Goal: Task Accomplishment & Management: Manage account settings

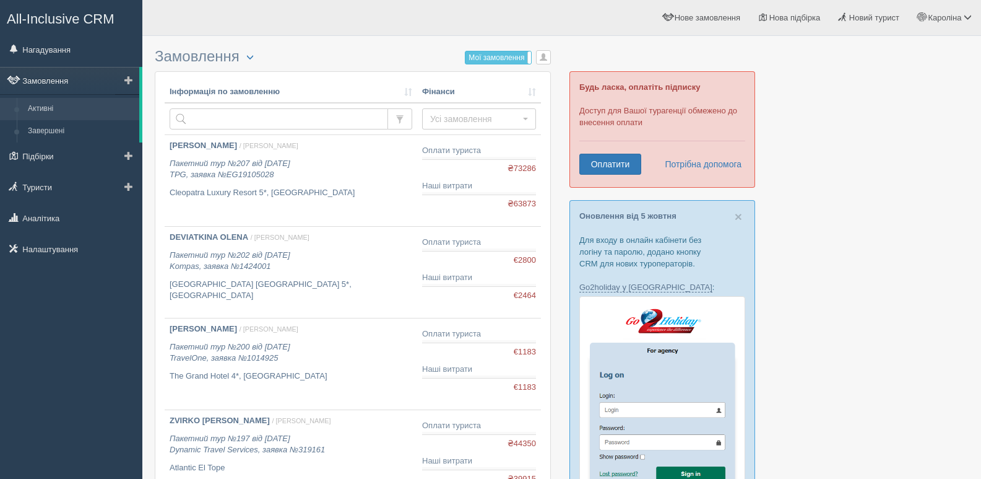
click at [57, 74] on link "Замовлення" at bounding box center [69, 80] width 139 height 27
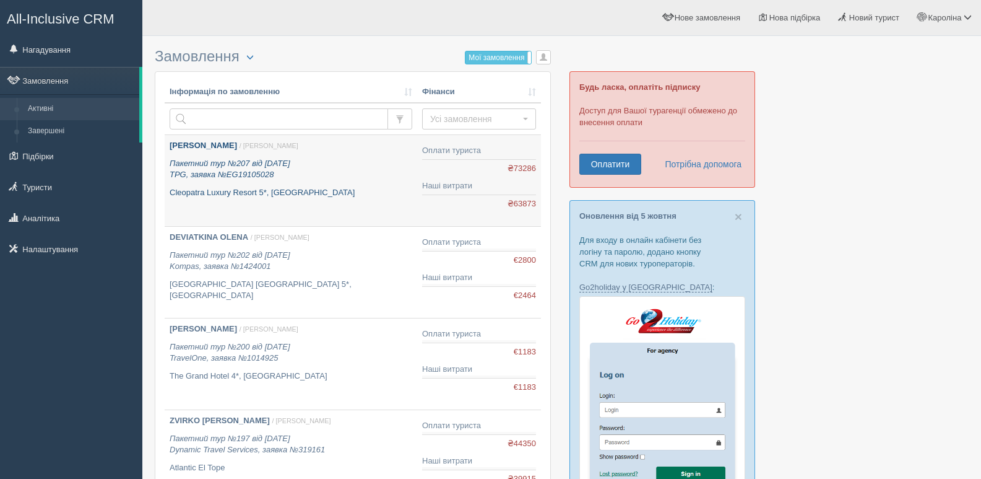
click at [274, 167] on icon "Пакетний тур №207 від 09.09.2025 TPG, заявка №EG19105028" at bounding box center [230, 168] width 121 height 21
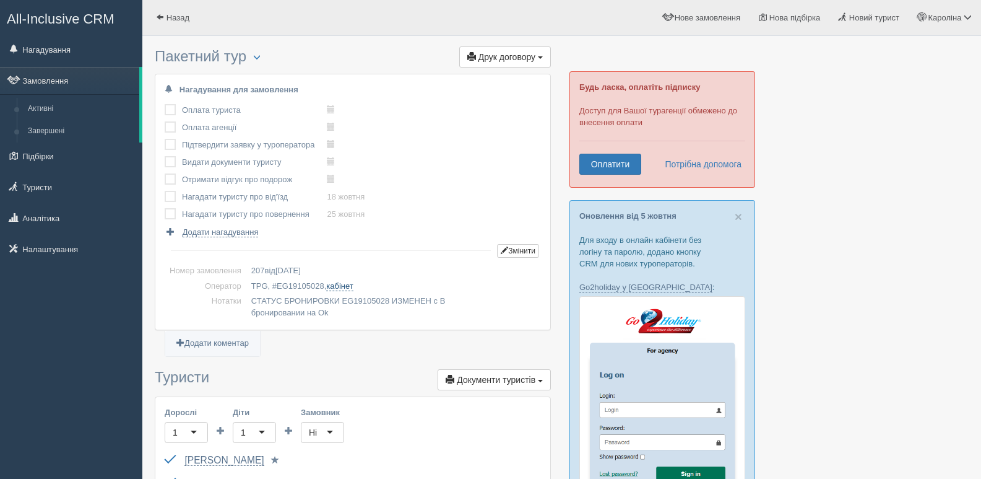
click at [341, 286] on link "кабінет" at bounding box center [339, 286] width 27 height 10
click at [37, 80] on link "Замовлення" at bounding box center [69, 80] width 139 height 27
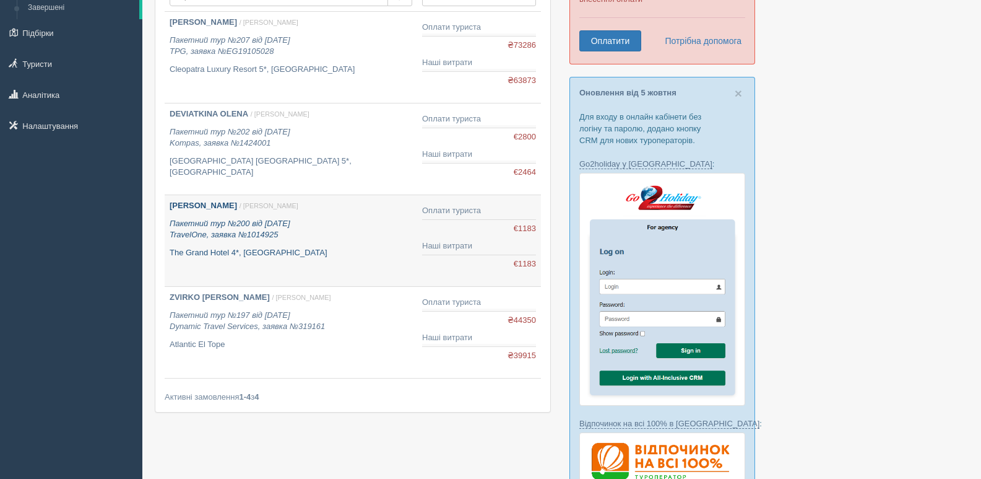
scroll to position [124, 0]
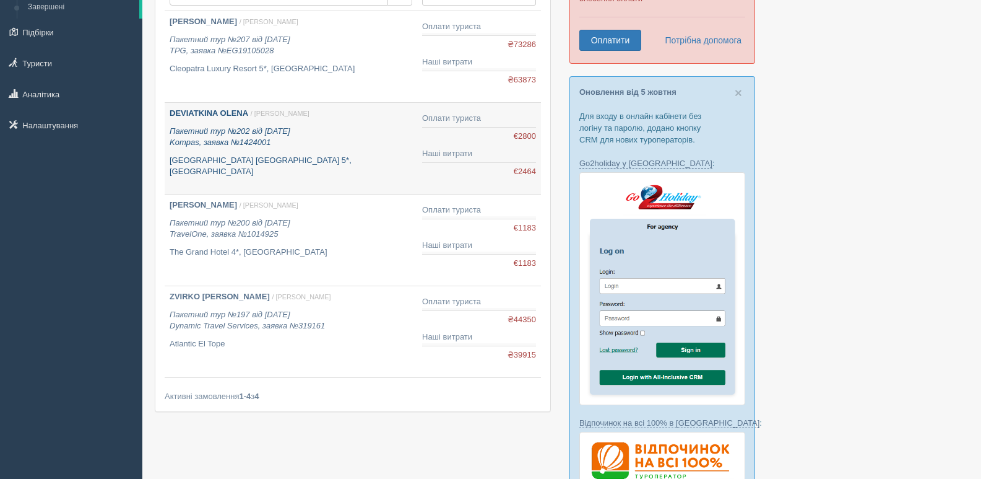
click at [228, 147] on p "Пакетний тур №202 від 28.08.2025 Kompas, заявка №1424001" at bounding box center [291, 137] width 243 height 23
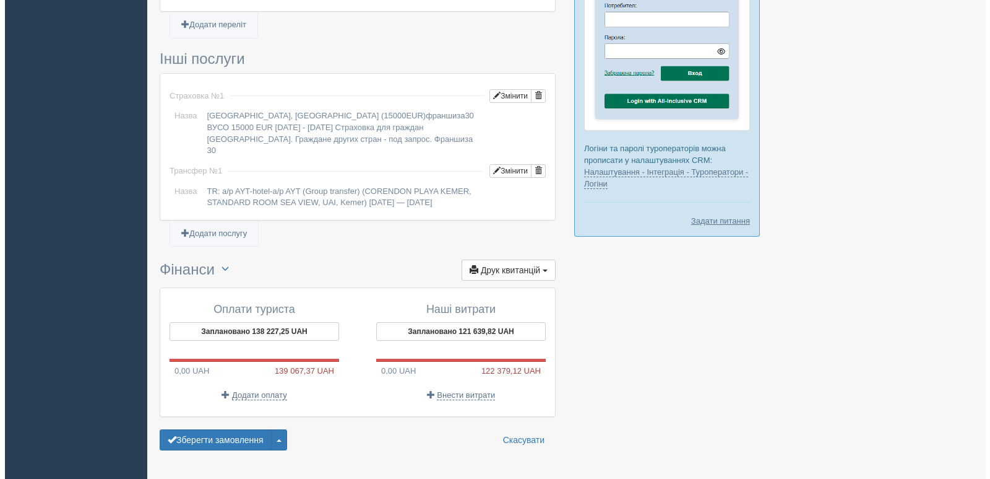
scroll to position [942, 0]
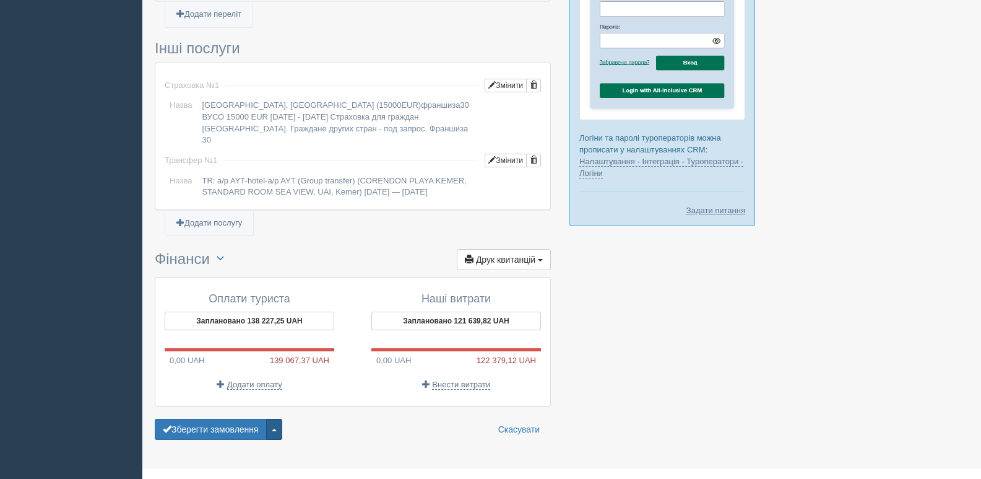
click at [278, 418] on button "button" at bounding box center [274, 428] width 16 height 21
click at [235, 361] on span "Завершити замовлення" at bounding box center [216, 365] width 97 height 9
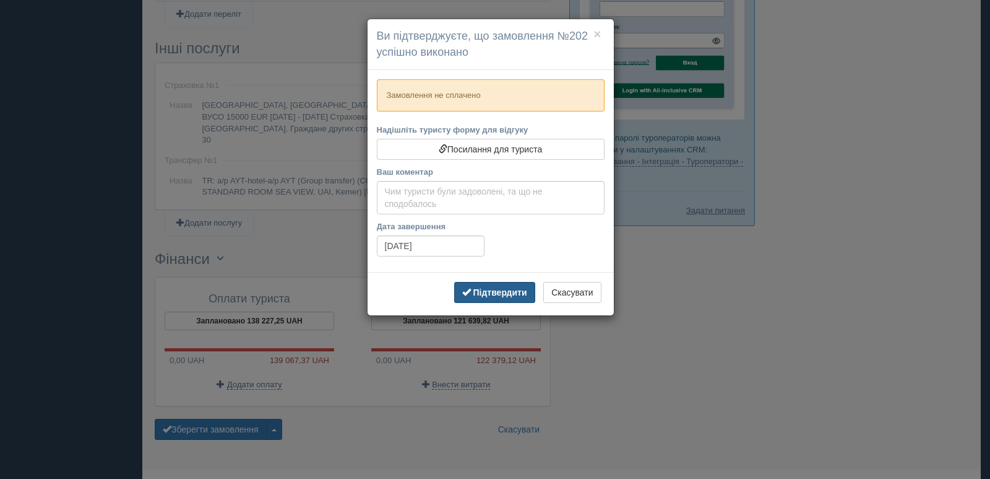
click at [487, 297] on button "Підтвердити" at bounding box center [494, 292] width 81 height 21
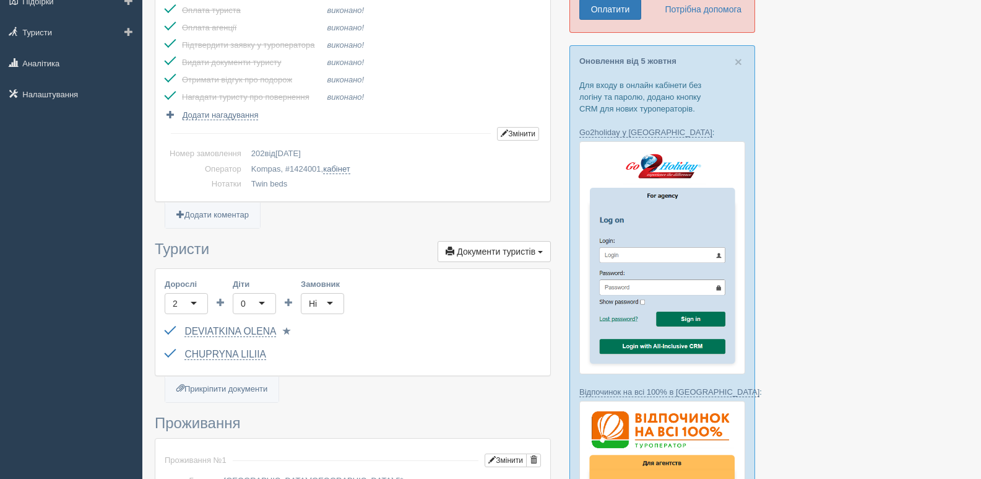
scroll to position [0, 0]
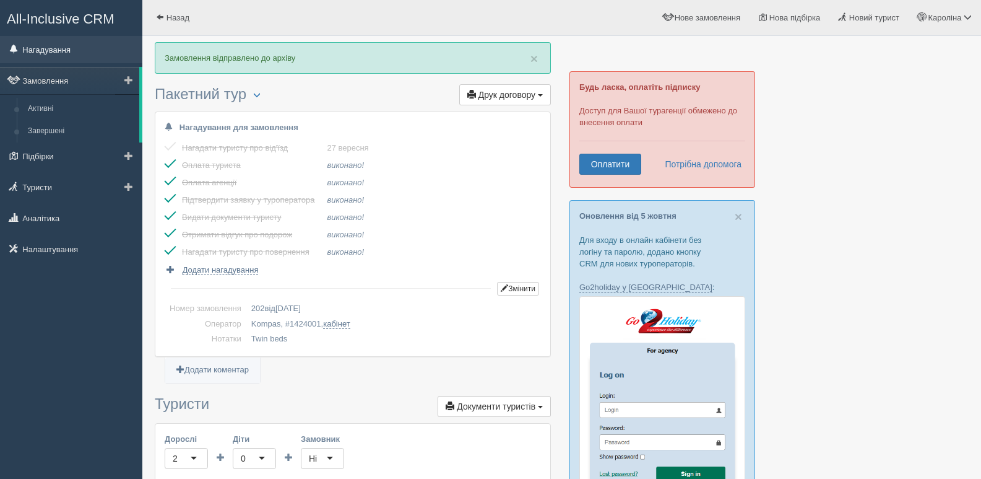
click at [33, 51] on link "Нагадування" at bounding box center [71, 49] width 142 height 27
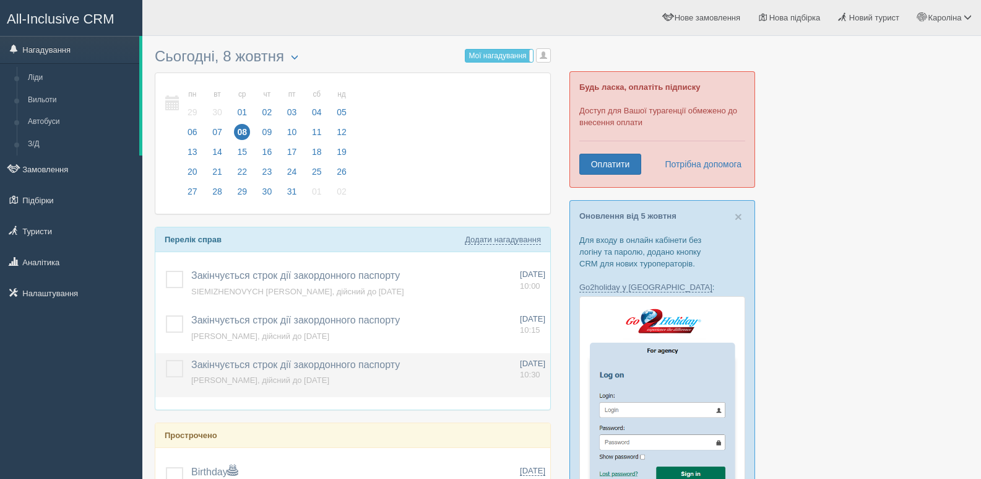
click at [166, 360] on label at bounding box center [166, 360] width 0 height 0
click at [0, 0] on input "checkbox" at bounding box center [0, 0] width 0 height 0
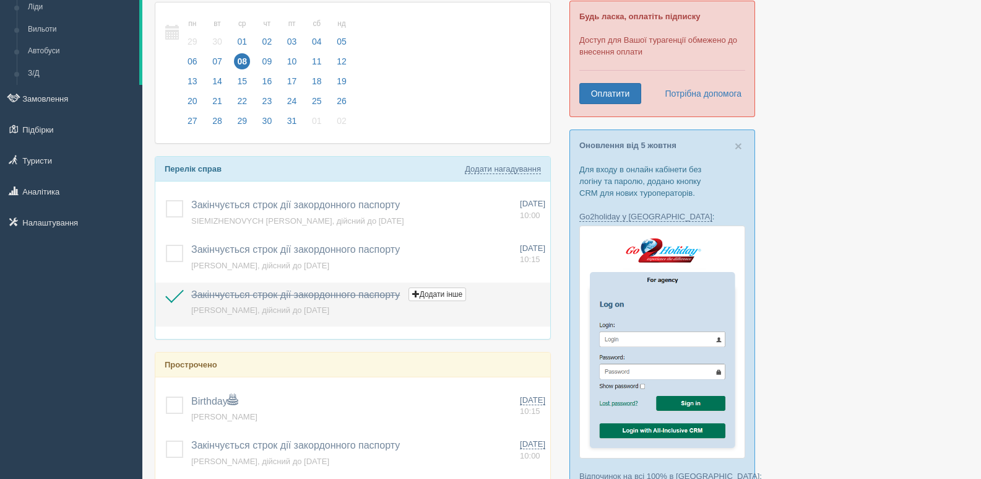
scroll to position [186, 0]
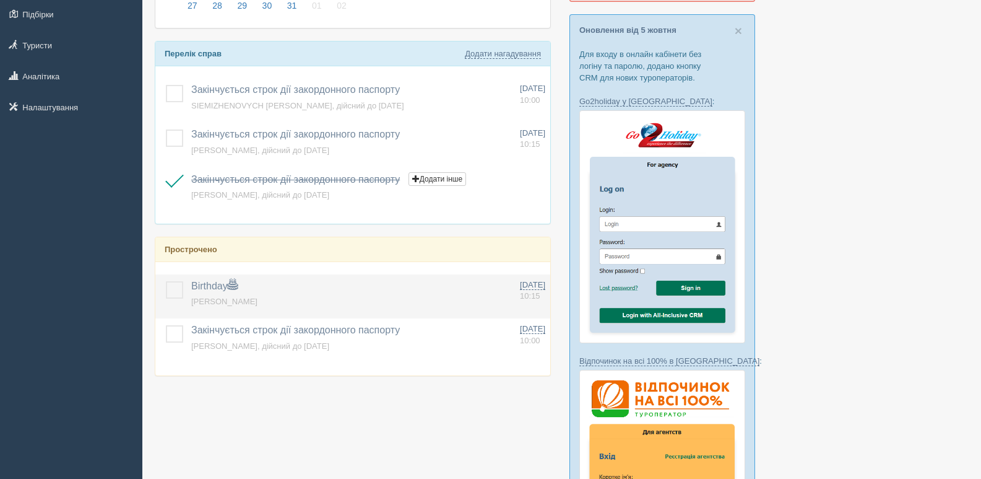
click at [166, 281] on label at bounding box center [166, 281] width 0 height 0
click at [0, 0] on input "checkbox" at bounding box center [0, 0] width 0 height 0
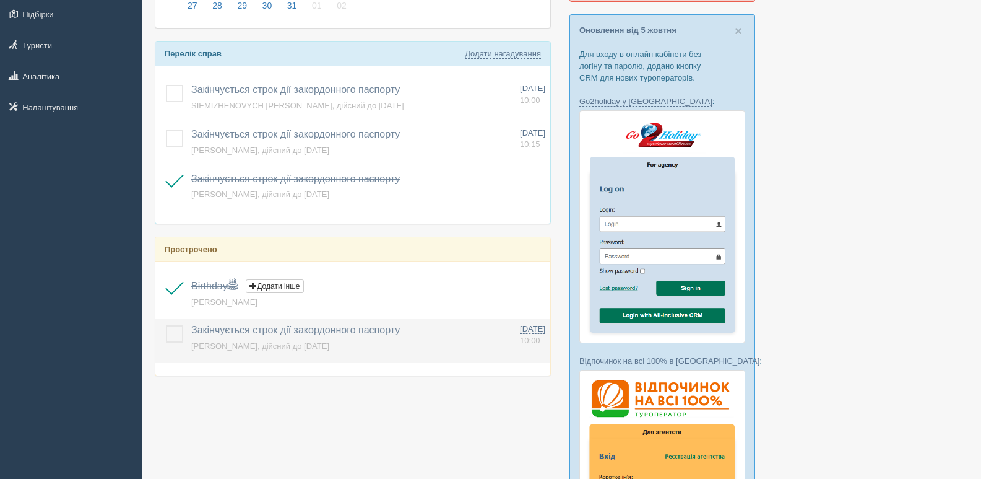
click at [166, 325] on label at bounding box center [166, 325] width 0 height 0
click at [0, 0] on input "checkbox" at bounding box center [0, 0] width 0 height 0
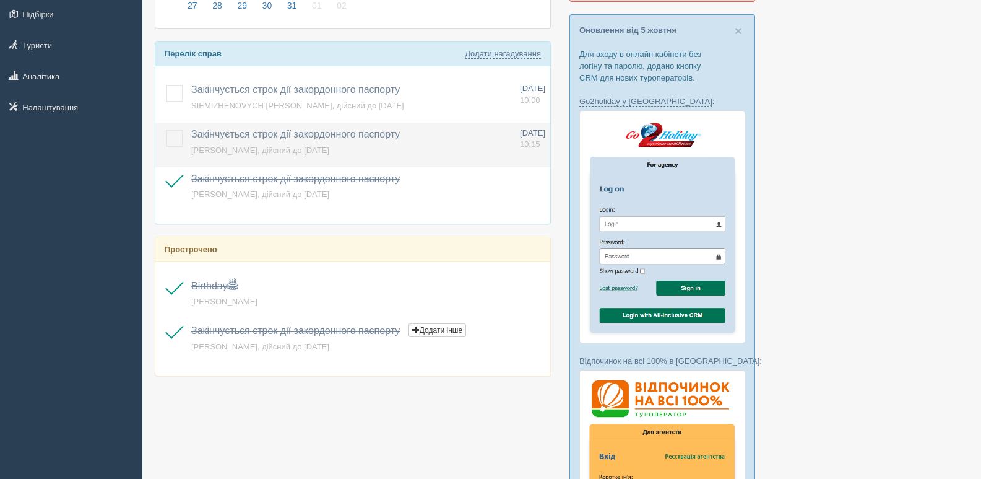
click at [166, 129] on label at bounding box center [166, 129] width 0 height 0
click at [0, 0] on input "checkbox" at bounding box center [0, 0] width 0 height 0
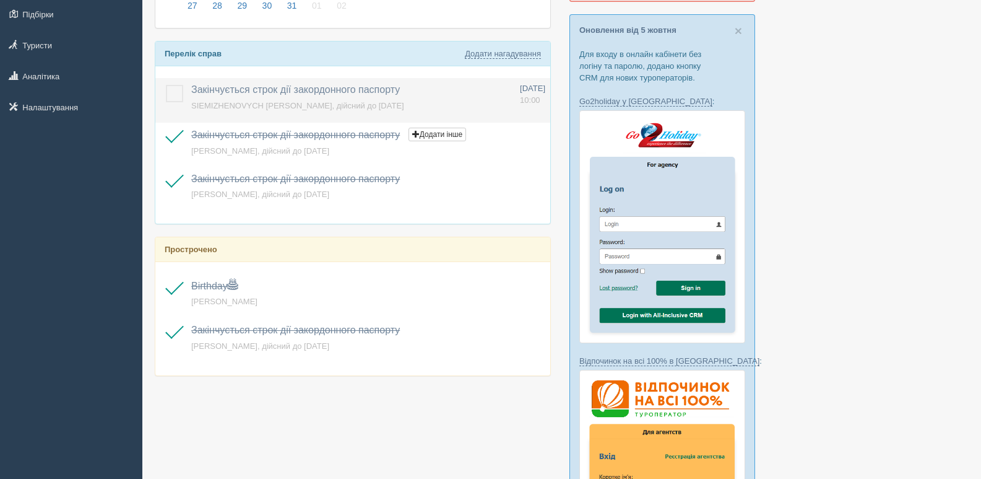
click at [166, 85] on label at bounding box center [166, 85] width 0 height 0
click at [0, 0] on input "checkbox" at bounding box center [0, 0] width 0 height 0
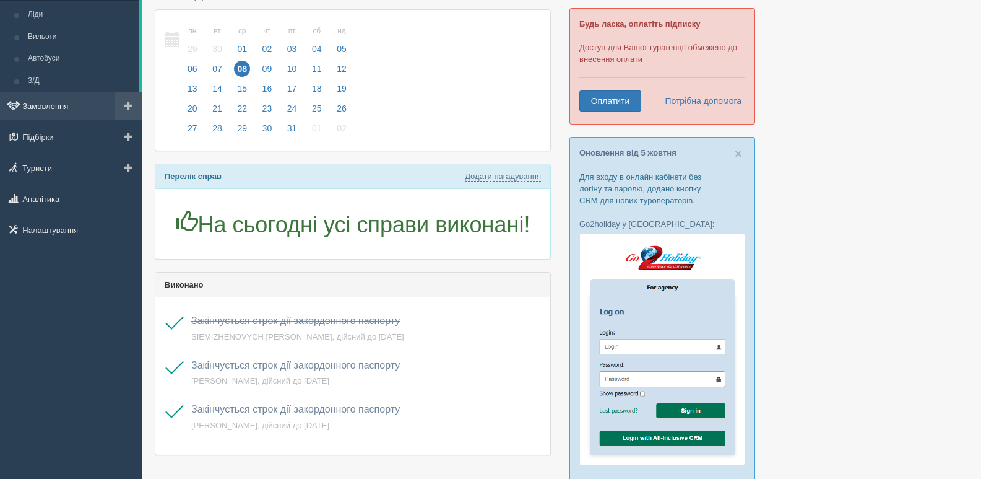
scroll to position [62, 0]
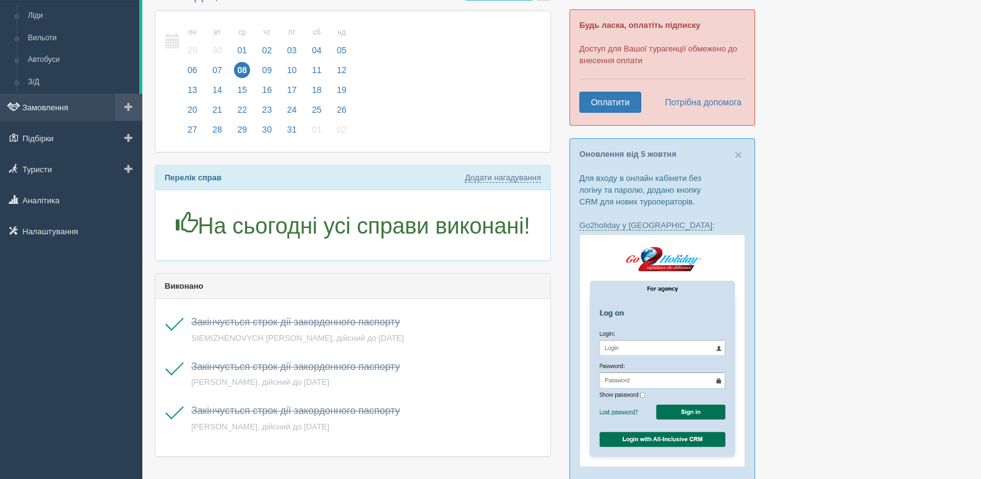
click at [60, 108] on link "Замовлення" at bounding box center [71, 106] width 142 height 27
